Goal: Find specific page/section: Find specific page/section

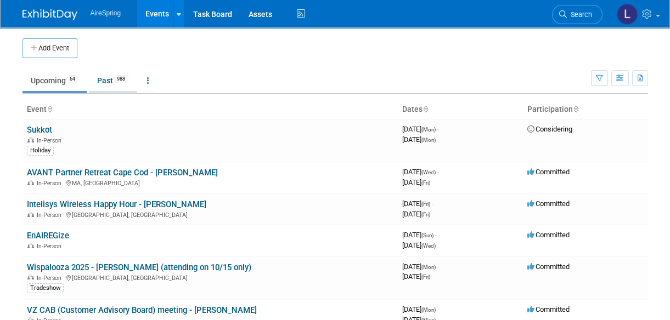
click at [108, 80] on link "Past 988" at bounding box center [113, 80] width 48 height 21
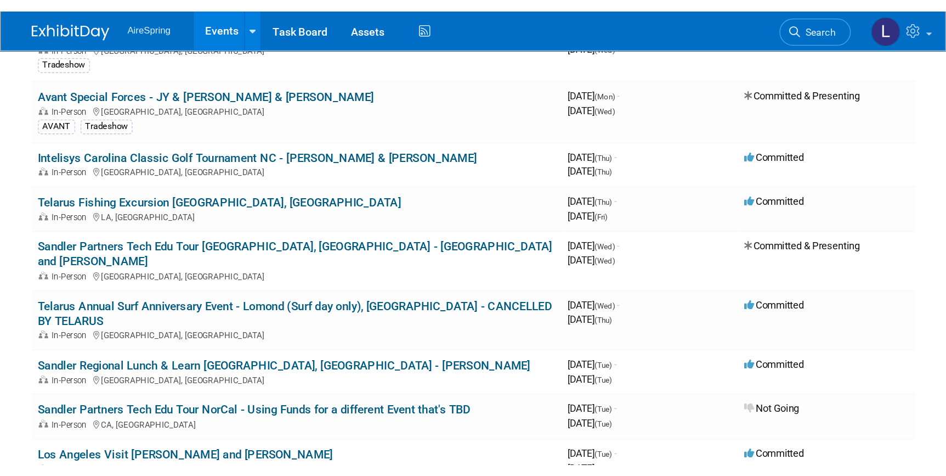
scroll to position [1328, 0]
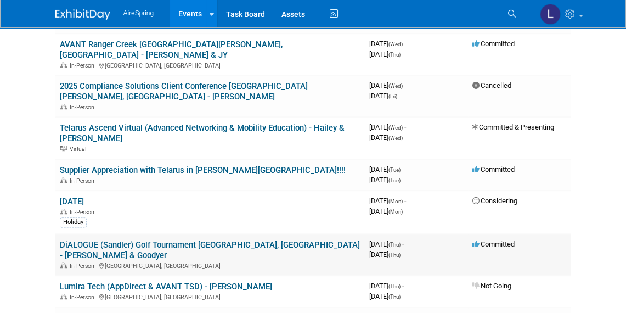
click at [571, 190] on td "Considering" at bounding box center [519, 211] width 103 height 43
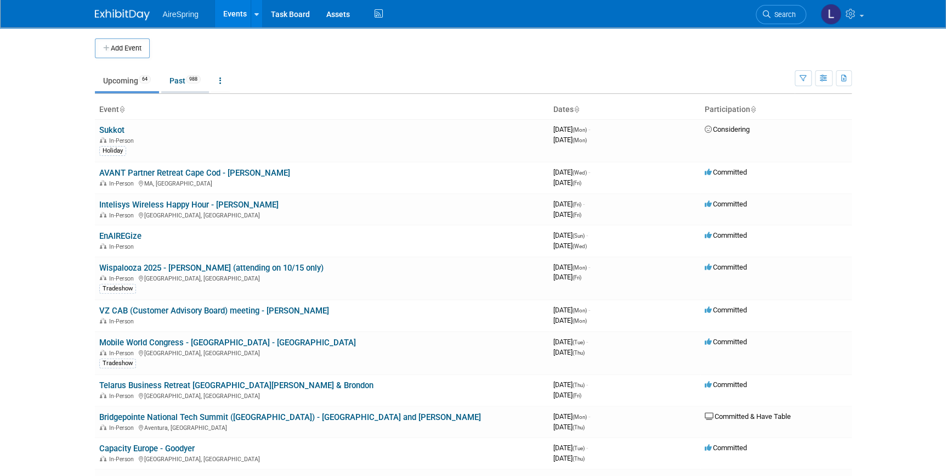
click at [182, 80] on link "Past 988" at bounding box center [185, 80] width 48 height 21
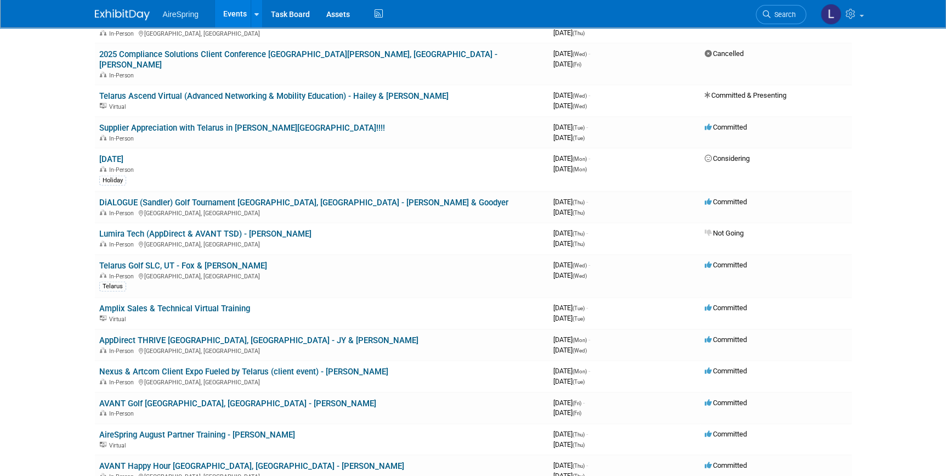
scroll to position [1410, 0]
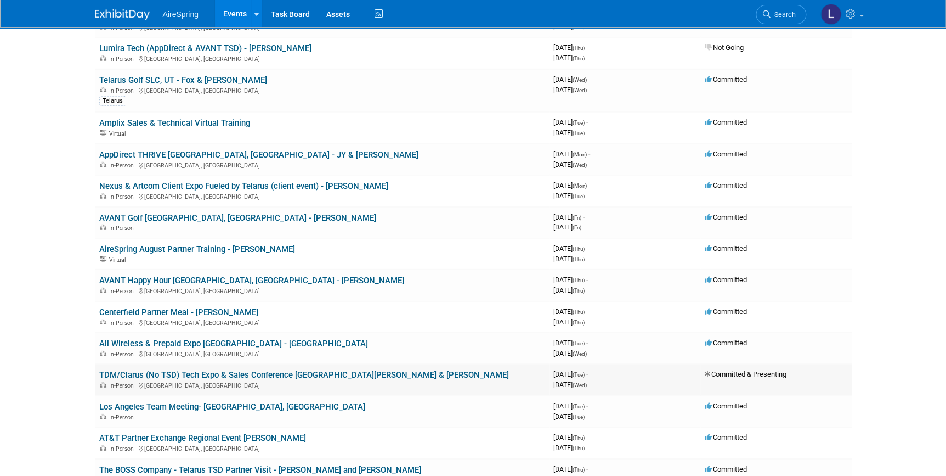
click at [325, 364] on td "TDM/Clarus (No TSD) Tech Expo & Sales Conference [GEOGRAPHIC_DATA][PERSON_NAME]…" at bounding box center [322, 379] width 454 height 31
